Goal: Task Accomplishment & Management: Manage account settings

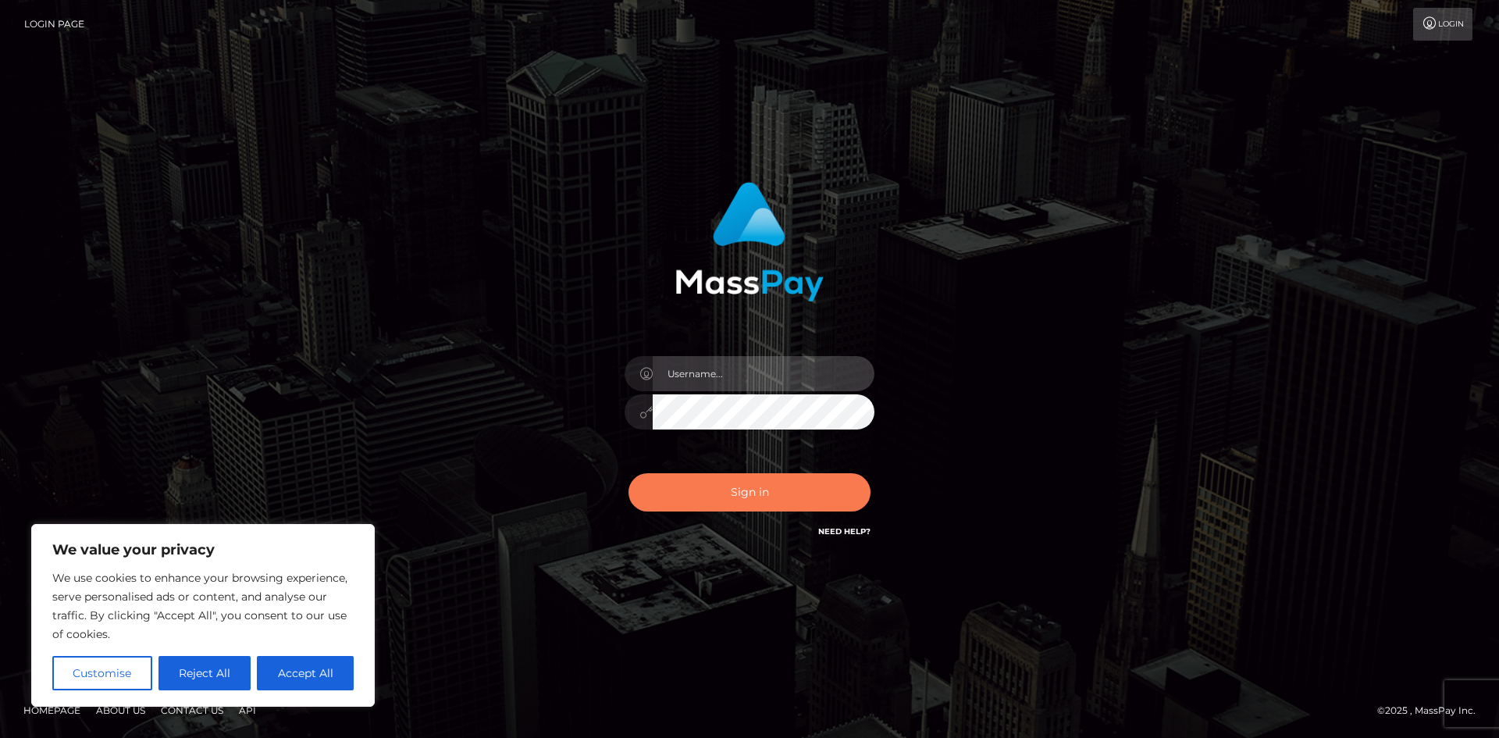
type input "hello.feetfinder"
click at [779, 490] on button "Sign in" at bounding box center [750, 492] width 242 height 38
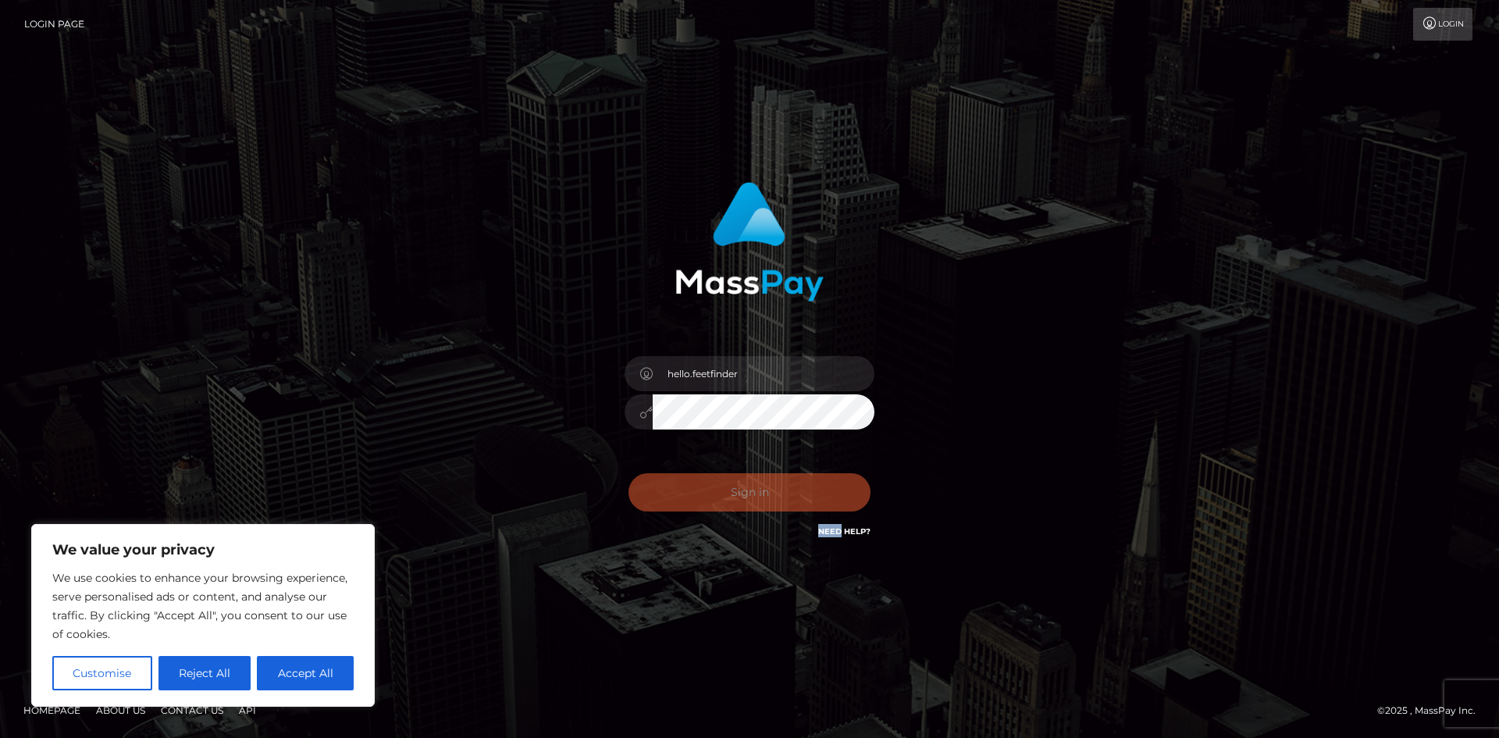
click at [779, 488] on div "Sign in Need Help?" at bounding box center [749, 498] width 273 height 69
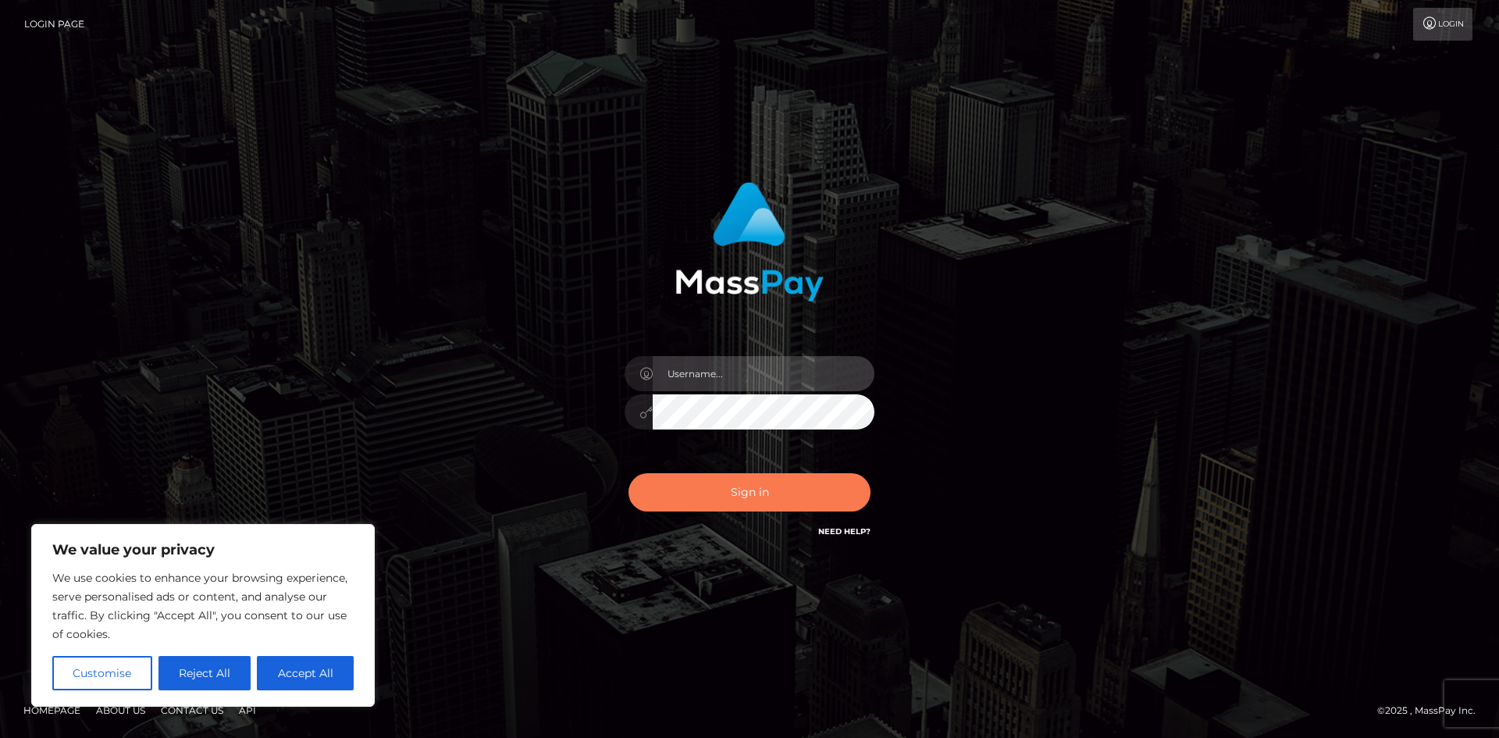
type input "hello.feetfinder"
click at [797, 495] on button "Sign in" at bounding box center [750, 492] width 242 height 38
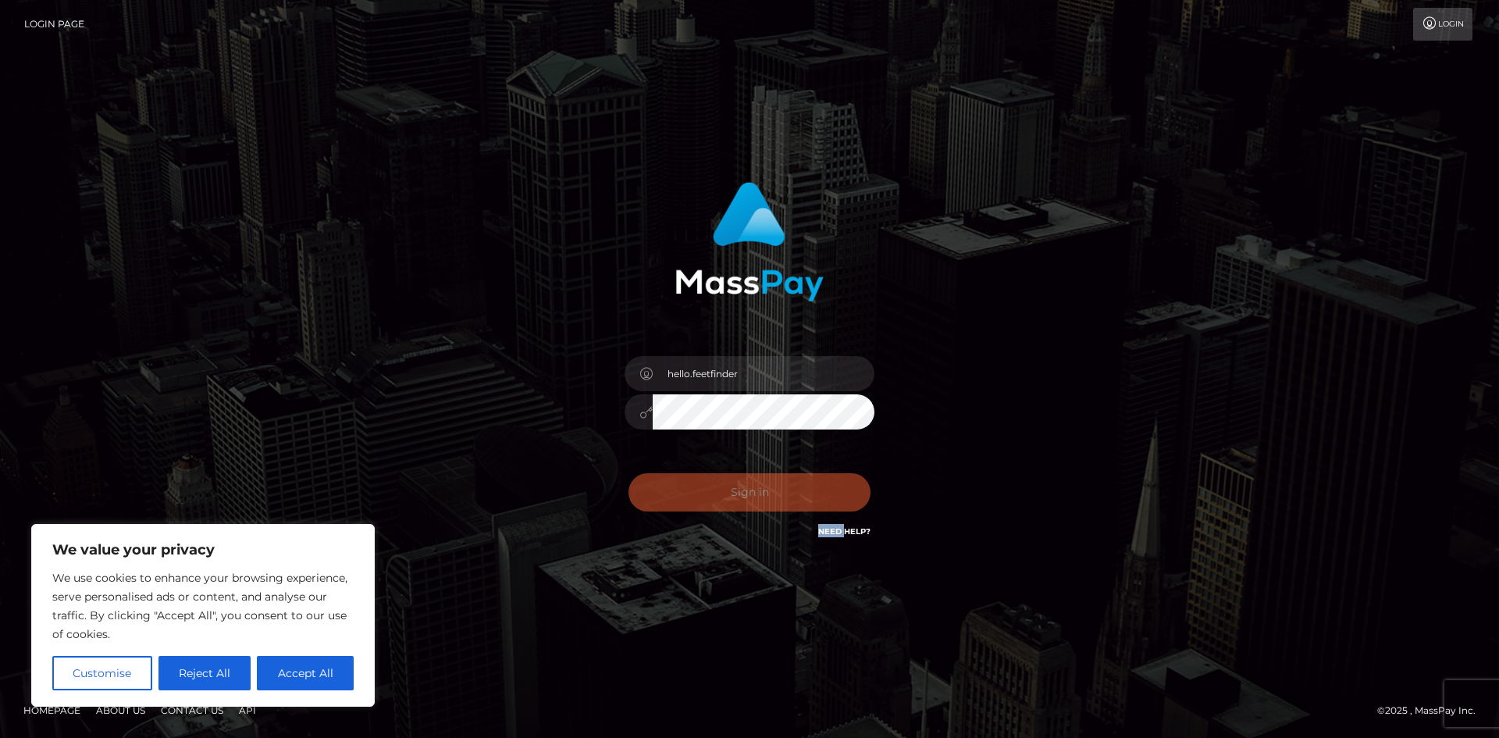
click at [797, 495] on div "Sign in Need Help?" at bounding box center [749, 498] width 273 height 69
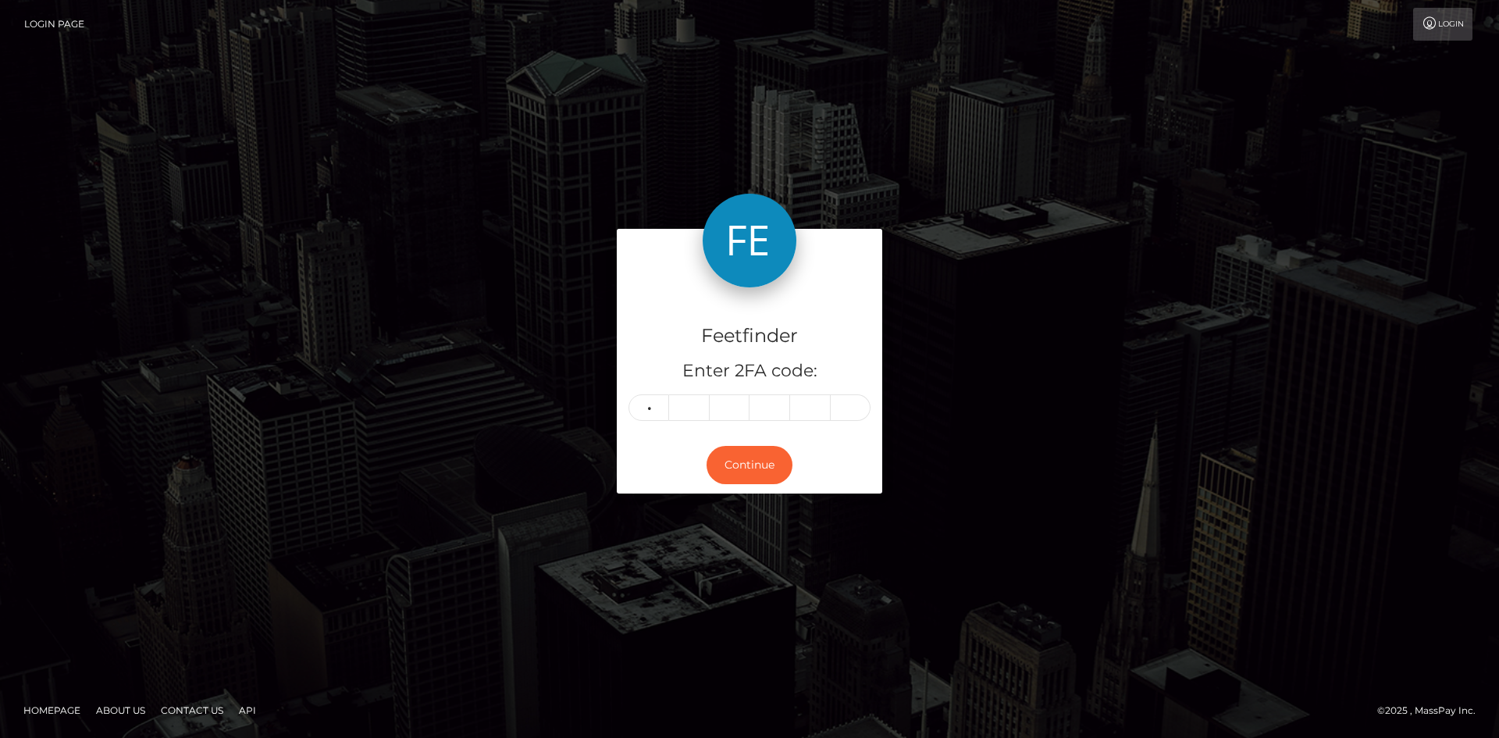
type input "5"
type input "3"
type input "0"
type input "3"
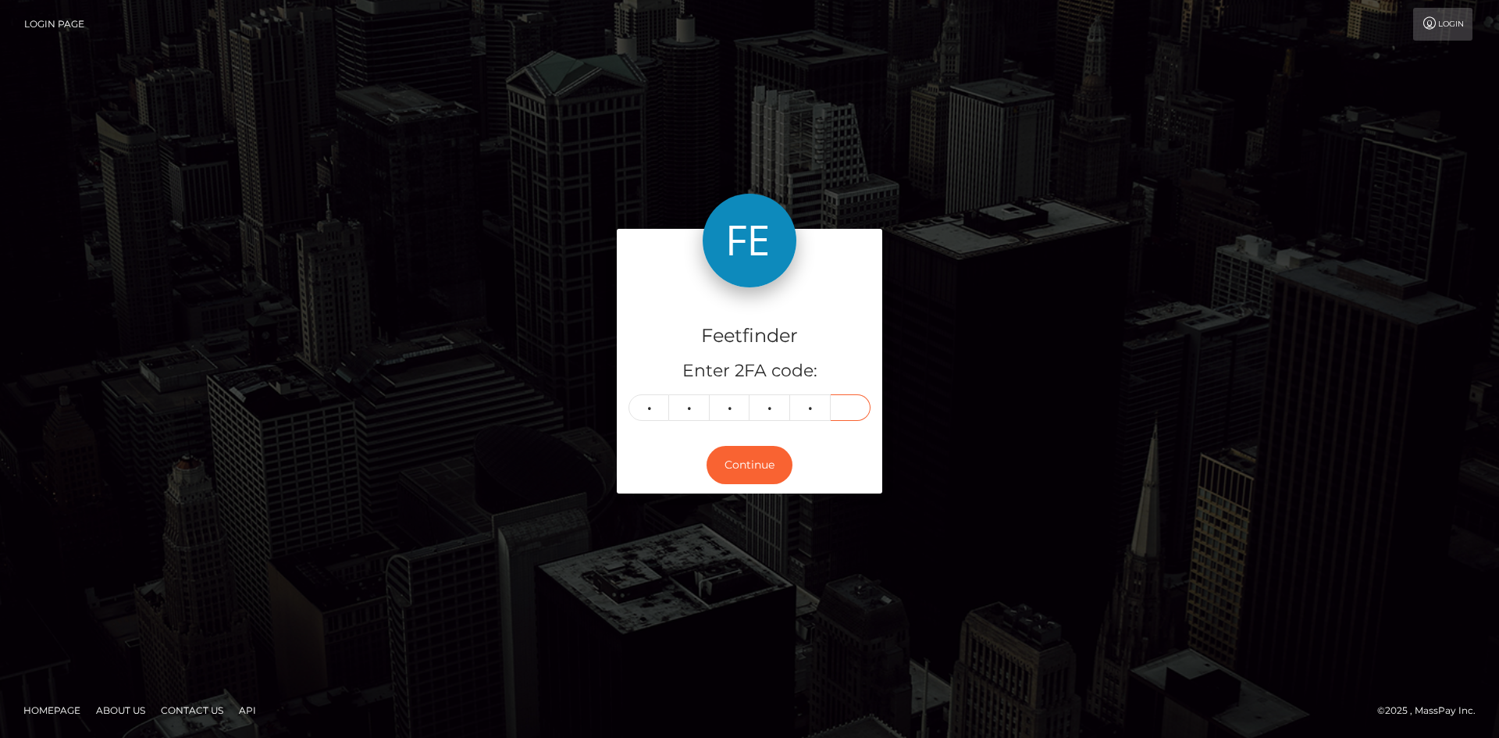
type input "3"
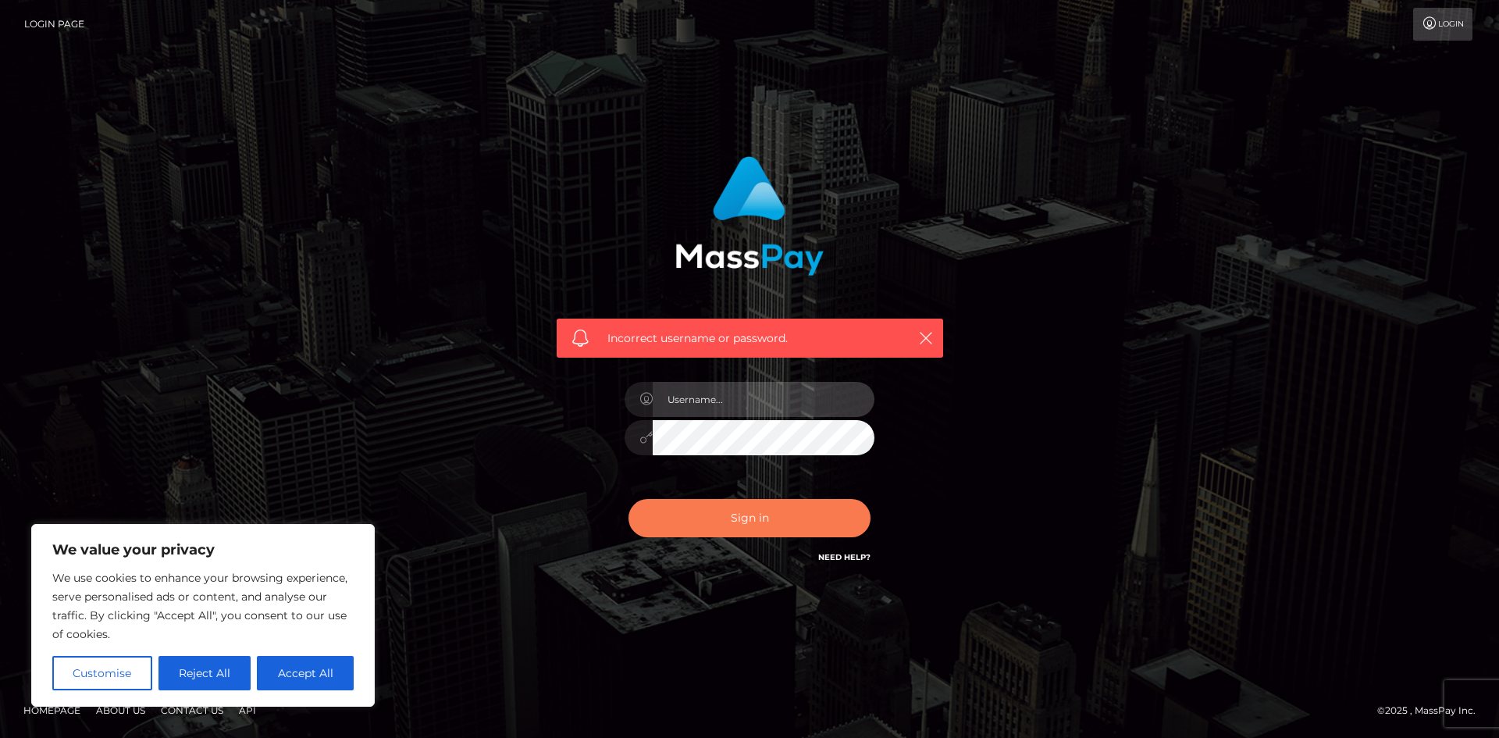
type input "hello.feetfinder"
click at [761, 518] on button "Sign in" at bounding box center [750, 518] width 242 height 38
click at [764, 516] on div "Sign in Need Help?" at bounding box center [749, 524] width 273 height 69
click at [764, 518] on button "Sign in" at bounding box center [750, 518] width 242 height 38
click at [764, 518] on div "0cAFcWeA5riv_vZ1kB8A0SZrwW-4KG4p15Giw8HNd_bRuUVSLmFxjjGk-6Z9Vo--ZUr0z6YXWZ7Tcpd…" at bounding box center [749, 524] width 273 height 69
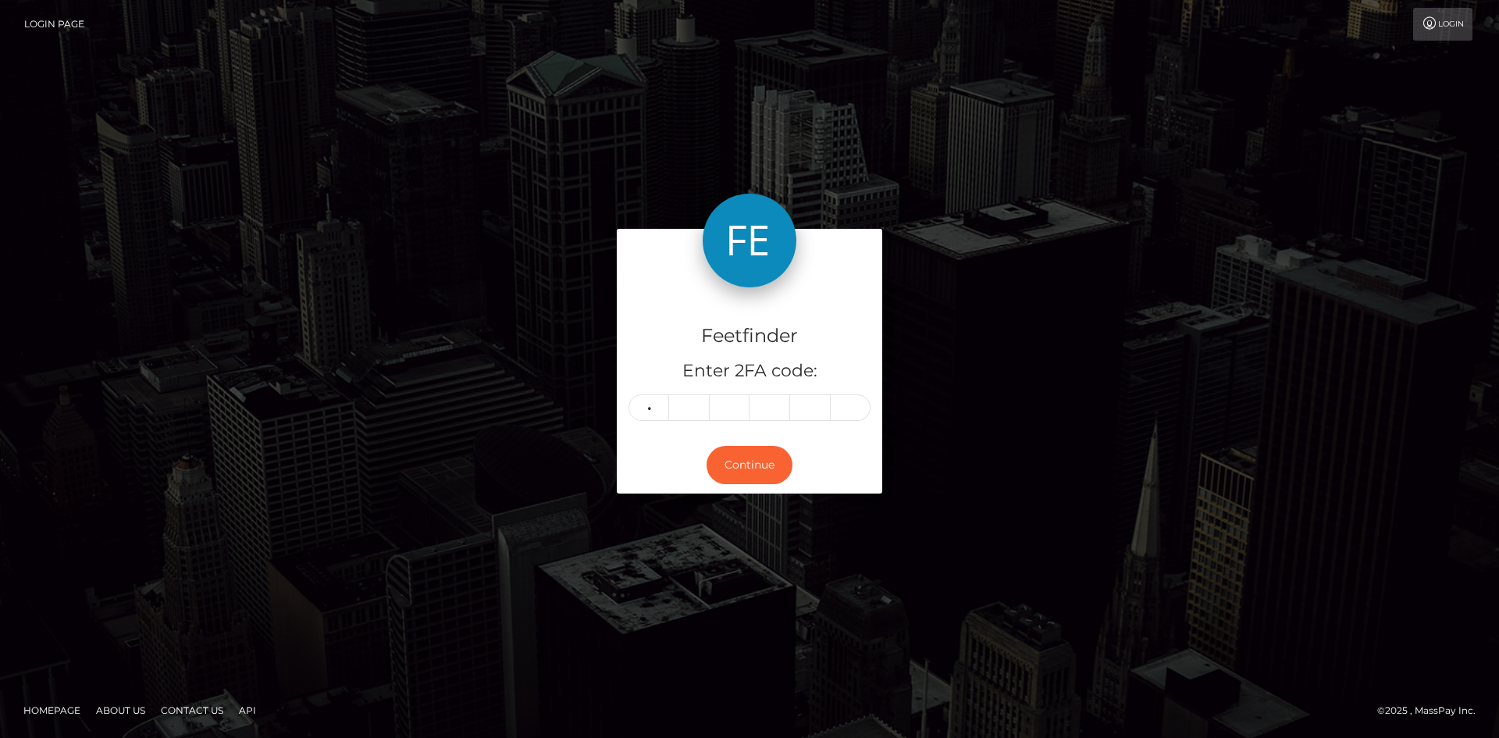
type input "1"
type input "7"
type input "1"
type input "8"
type input "1"
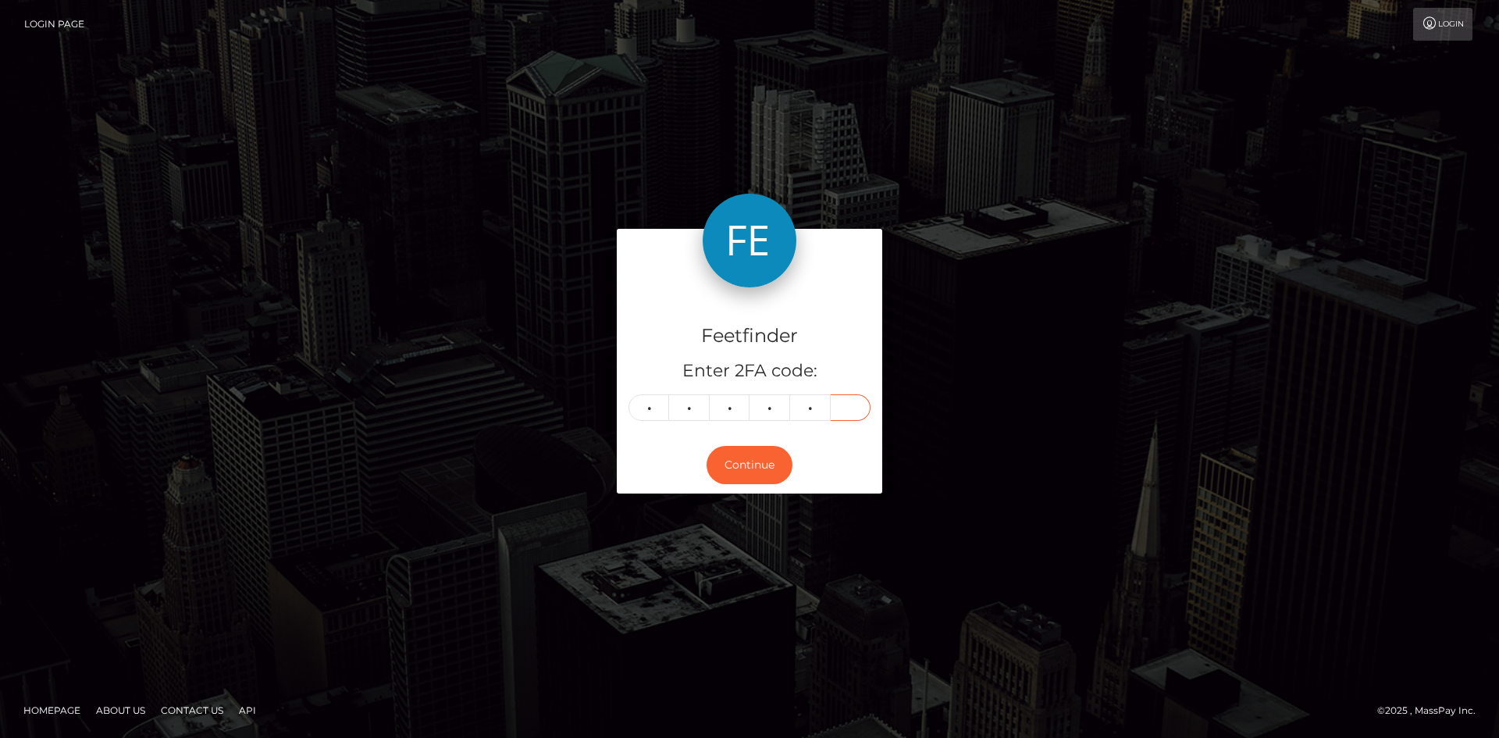
type input "2"
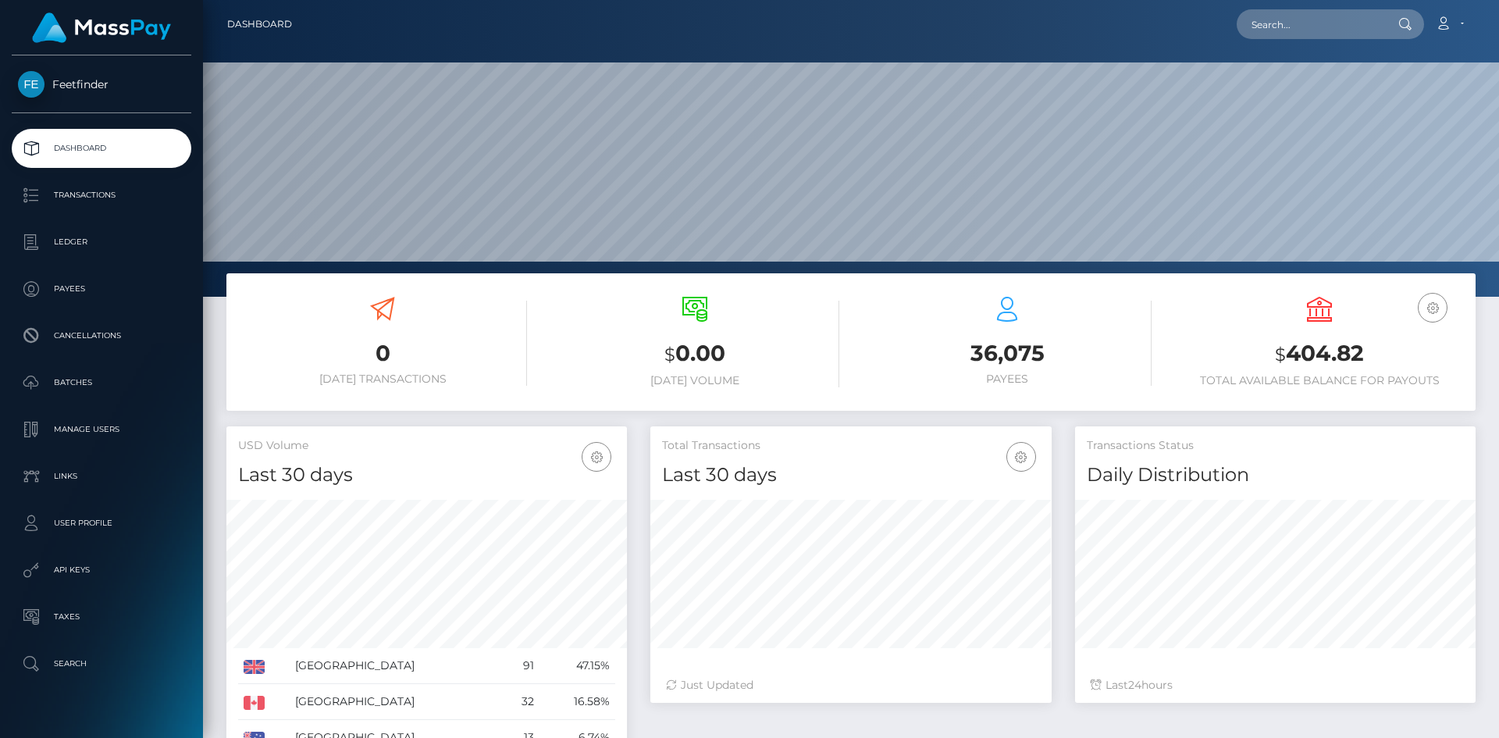
scroll to position [277, 401]
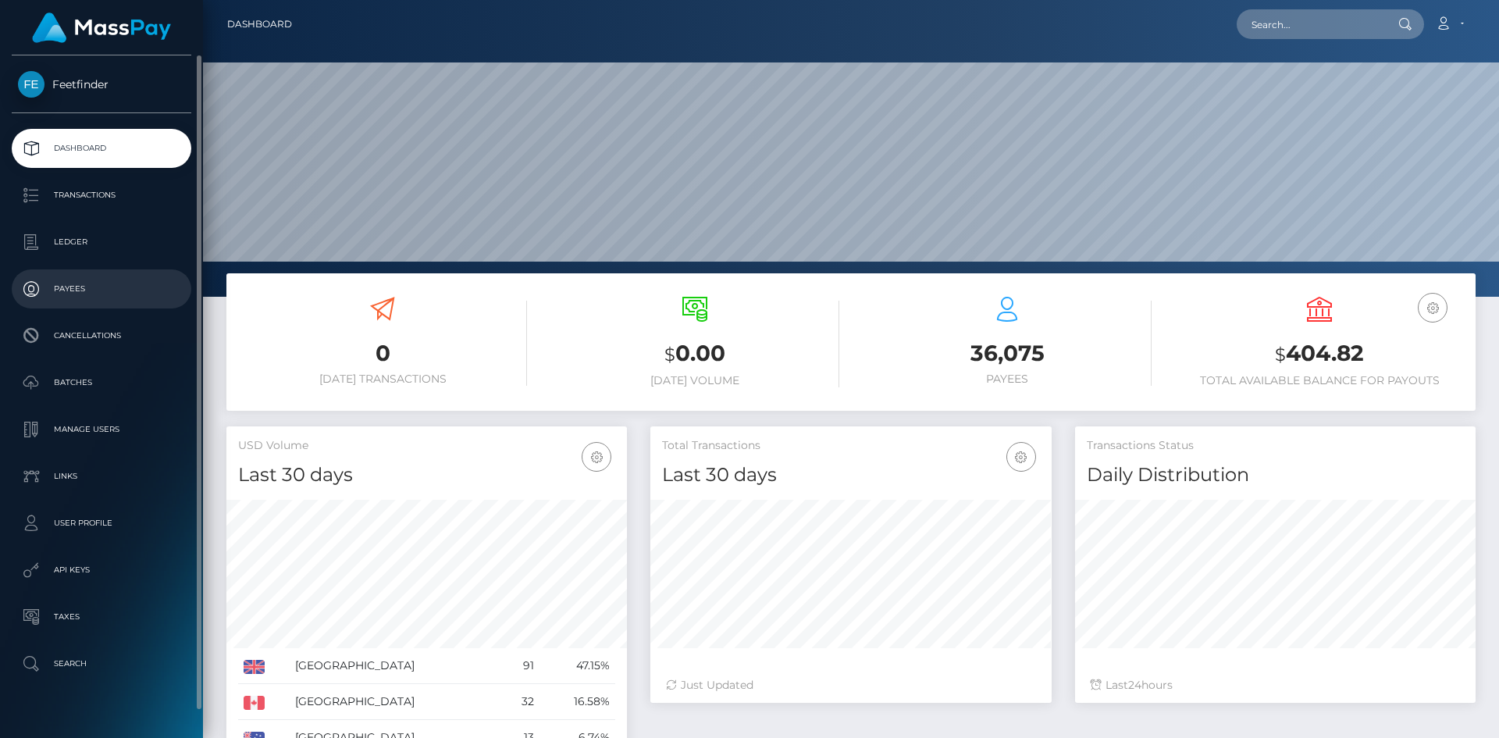
click at [56, 284] on p "Payees" at bounding box center [101, 288] width 167 height 23
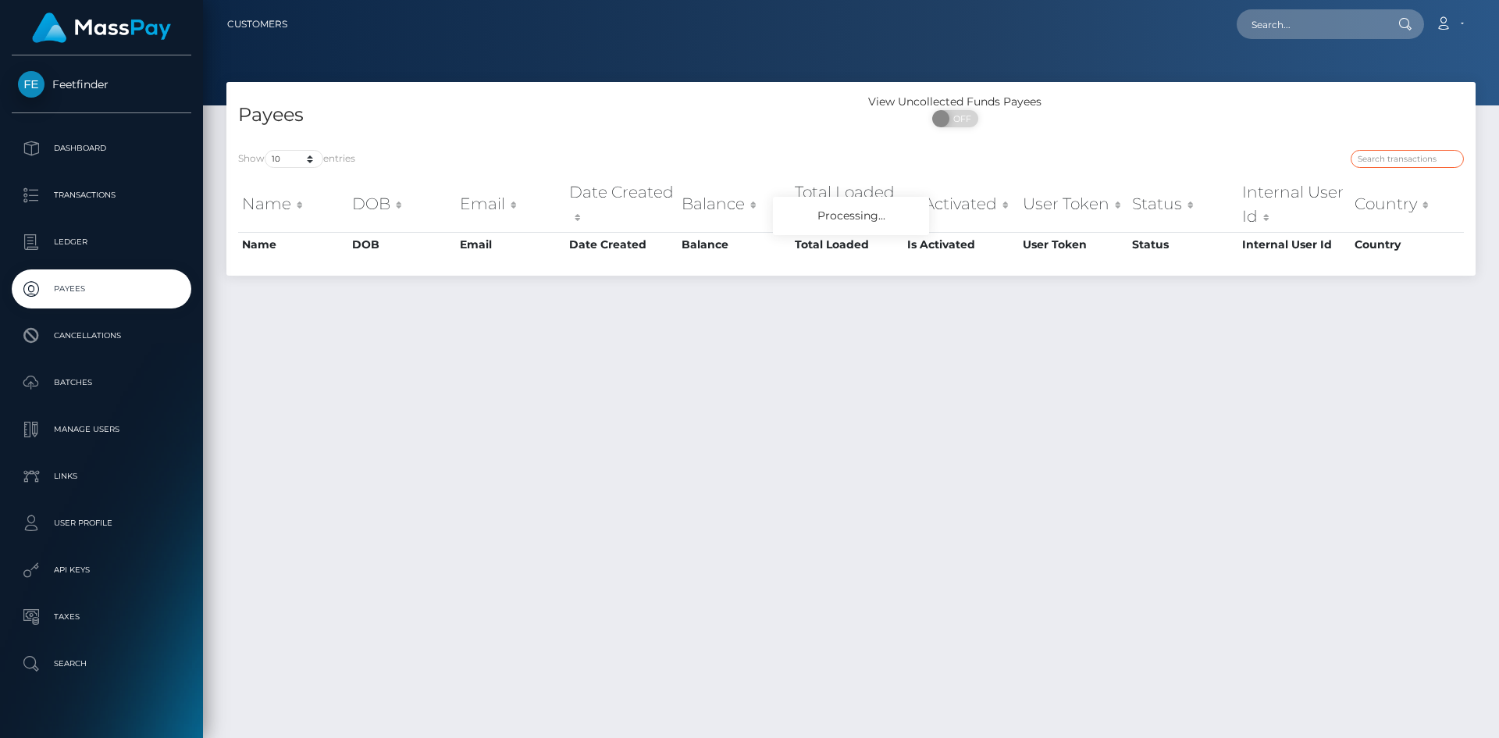
click at [1399, 158] on input "search" at bounding box center [1407, 159] width 113 height 18
paste input "96de4f4b-8465-11f0-8023-0266f44cc279"
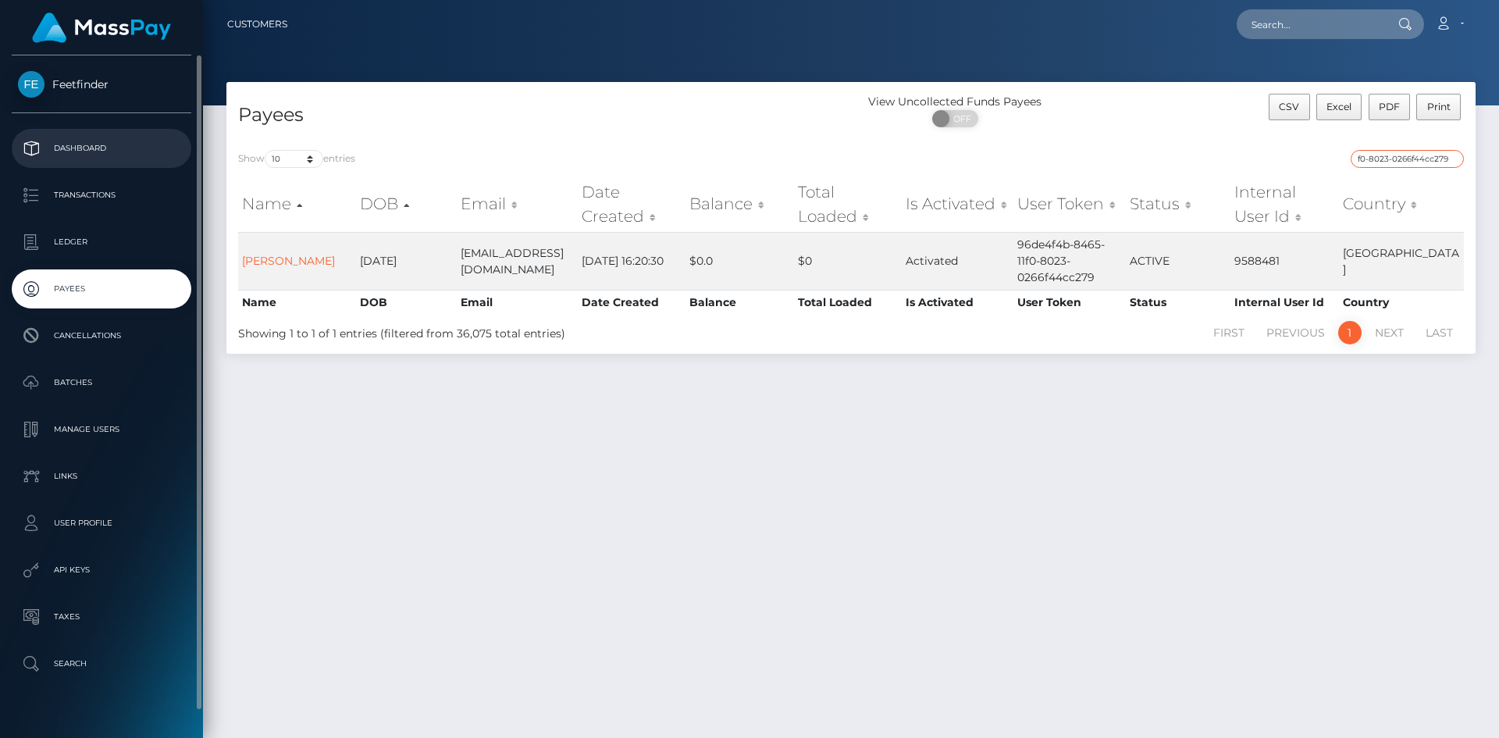
type input "96de4f4b-8465-11f0-8023-0266f44cc279"
